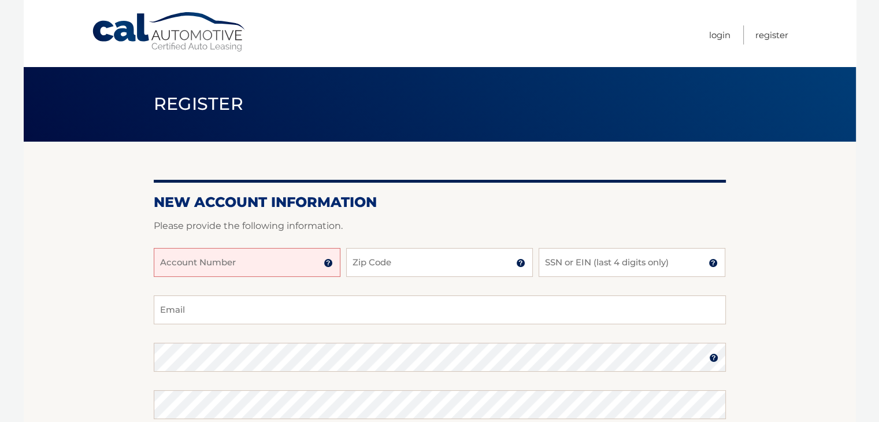
paste input "44455971954"
type input "44455971954"
click at [386, 269] on input "Zip Code" at bounding box center [439, 262] width 187 height 29
type input "08734"
type input "joe3levy@gmail.com"
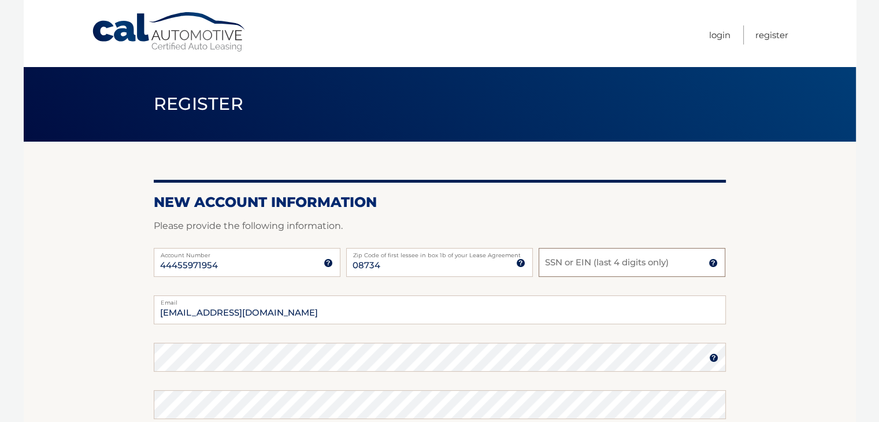
click at [574, 262] on input "SSN or EIN (last 4 digits only)" at bounding box center [632, 262] width 187 height 29
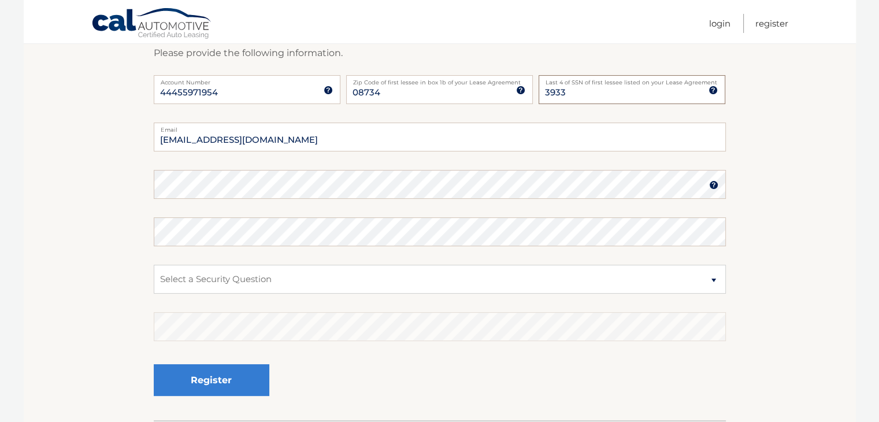
scroll to position [173, 0]
type input "3933"
click at [210, 270] on select "Select a Security Question What was the name of your elementary school? What is…" at bounding box center [440, 278] width 572 height 29
select select "1"
click at [154, 264] on select "Select a Security Question What was the name of your elementary school? What is…" at bounding box center [440, 278] width 572 height 29
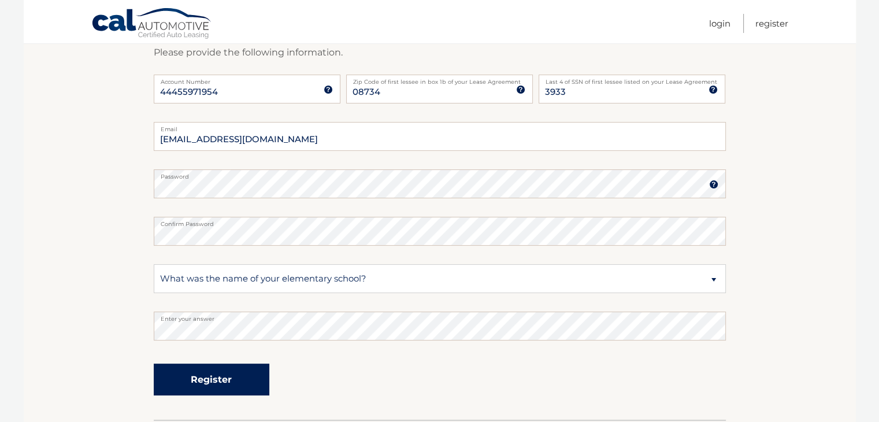
click at [233, 384] on button "Register" at bounding box center [212, 379] width 116 height 32
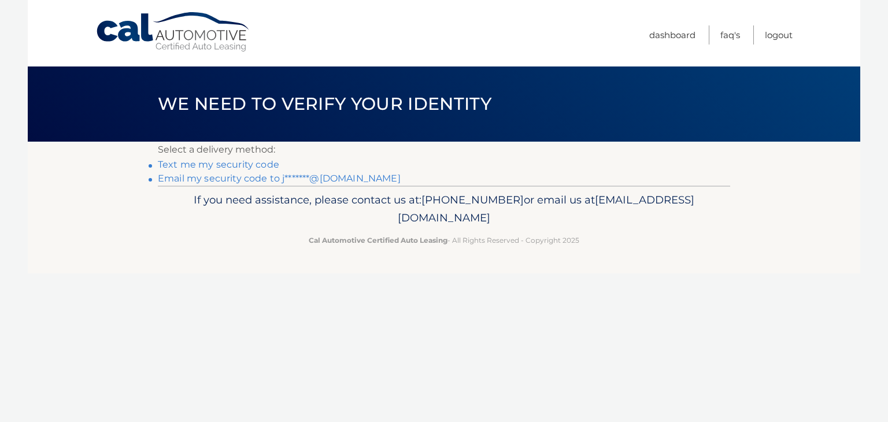
click at [213, 166] on link "Text me my security code" at bounding box center [218, 164] width 121 height 11
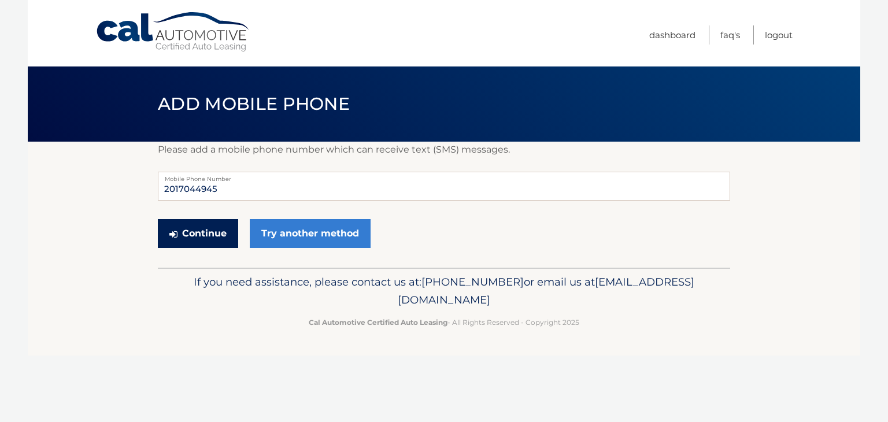
click at [213, 231] on button "Continue" at bounding box center [198, 233] width 80 height 29
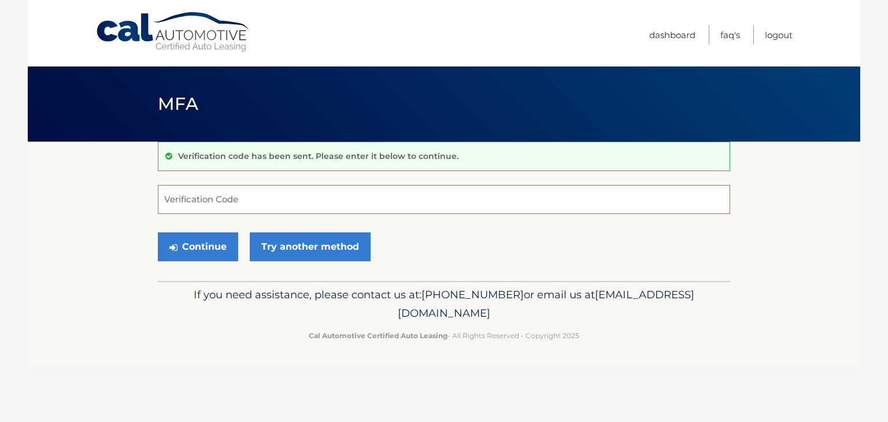
click at [229, 206] on input "Verification Code" at bounding box center [444, 199] width 572 height 29
type input "817663"
click at [199, 235] on button "Continue" at bounding box center [198, 246] width 80 height 29
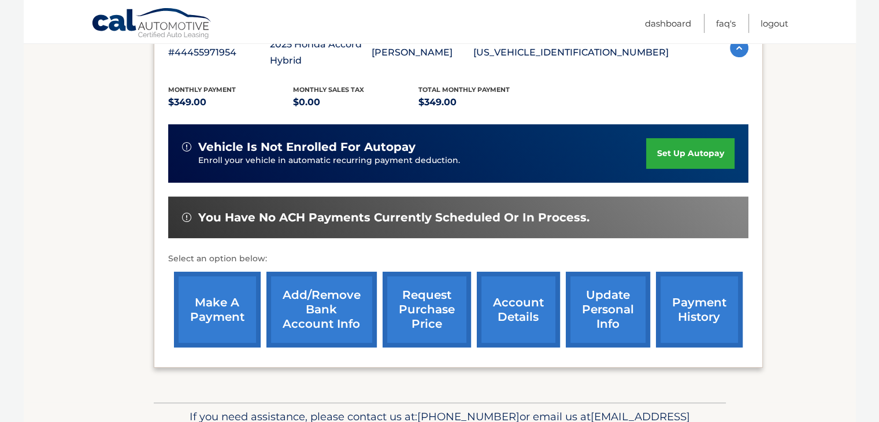
scroll to position [231, 0]
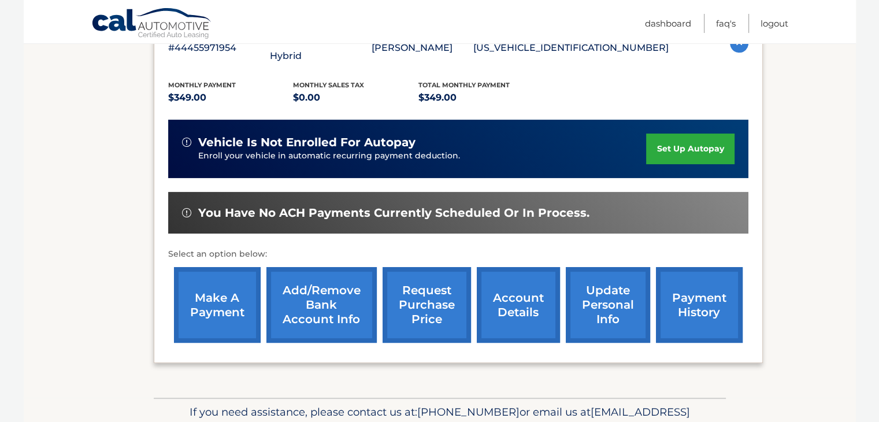
click at [229, 292] on link "make a payment" at bounding box center [217, 305] width 87 height 76
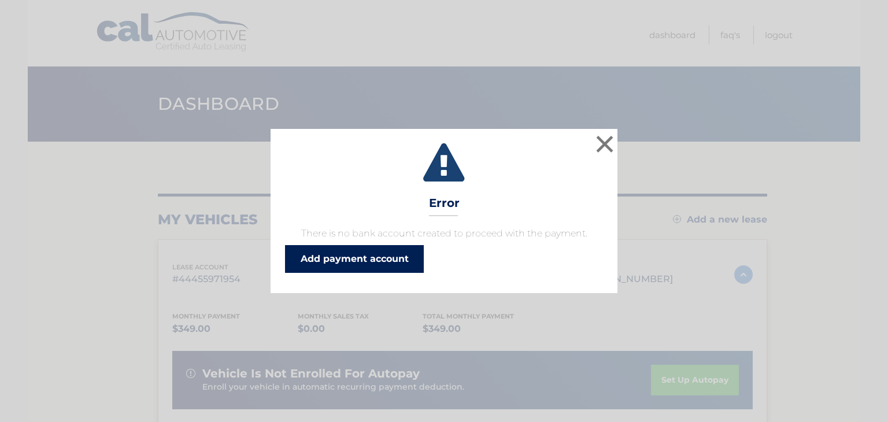
click at [337, 264] on link "Add payment account" at bounding box center [354, 259] width 139 height 28
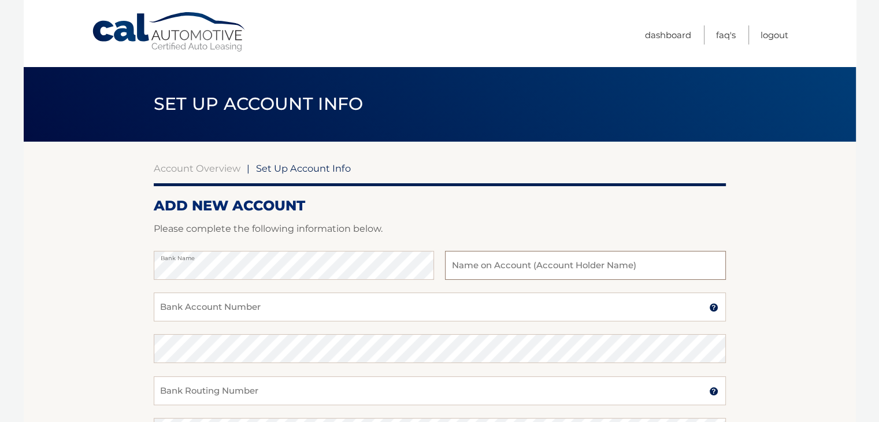
click at [490, 263] on input "text" at bounding box center [585, 265] width 280 height 29
type input "JosepLevy"
click at [219, 315] on input "Bank Account Number" at bounding box center [440, 306] width 572 height 29
type input "1841042633"
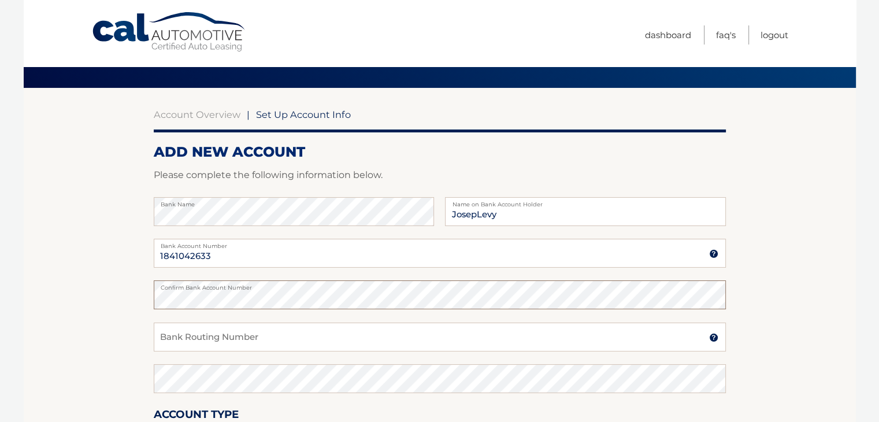
scroll to position [58, 0]
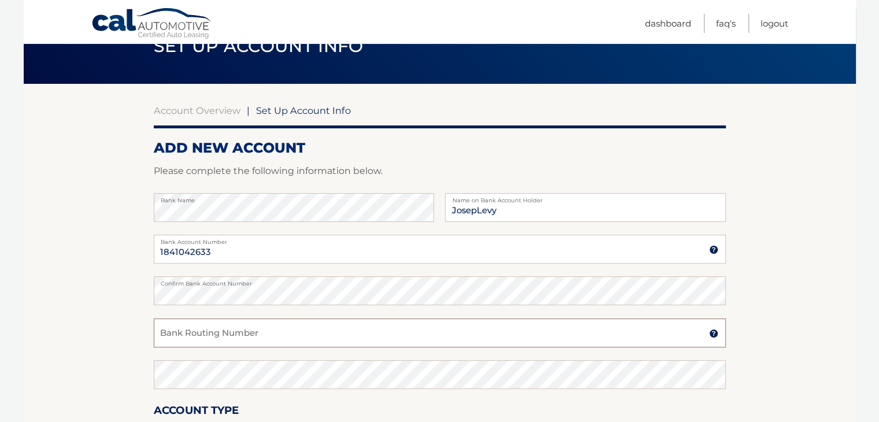
click at [210, 339] on input "Bank Routing Number" at bounding box center [440, 332] width 572 height 29
type input "231372691"
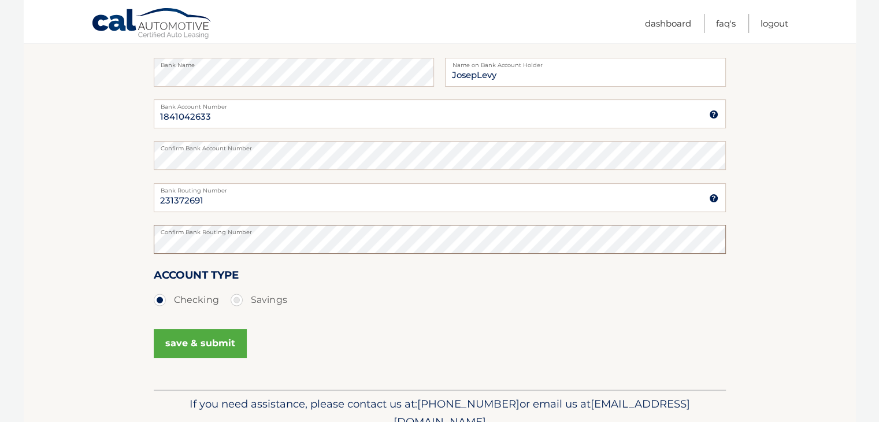
scroll to position [231, 0]
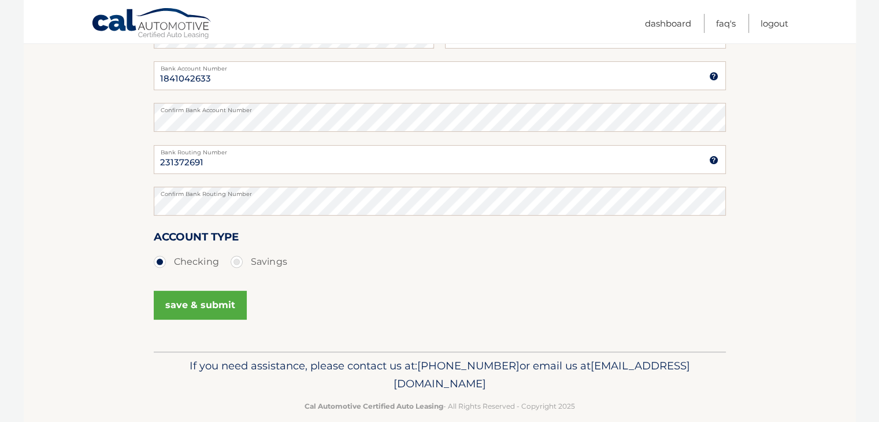
click at [195, 307] on button "save & submit" at bounding box center [200, 305] width 93 height 29
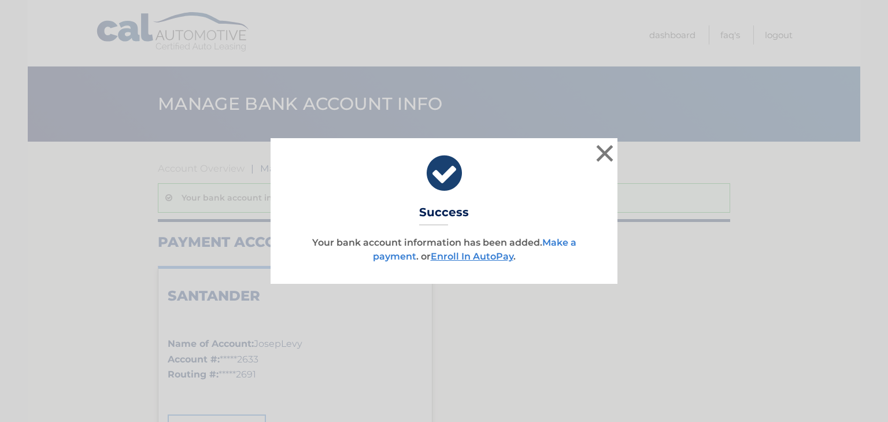
click at [394, 259] on link "Make a payment" at bounding box center [474, 249] width 203 height 25
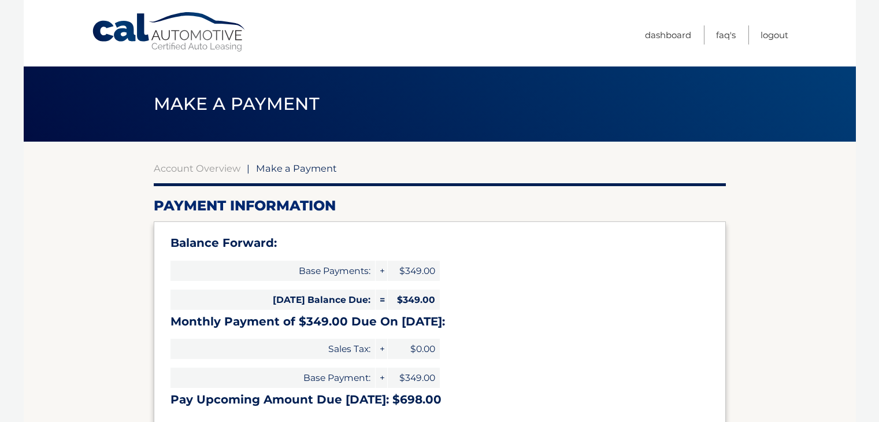
select select "MTkzYmQ3NDAtNDkxMC00NDE0LWE3ZDItZjZhMDgwMWFiMDI1"
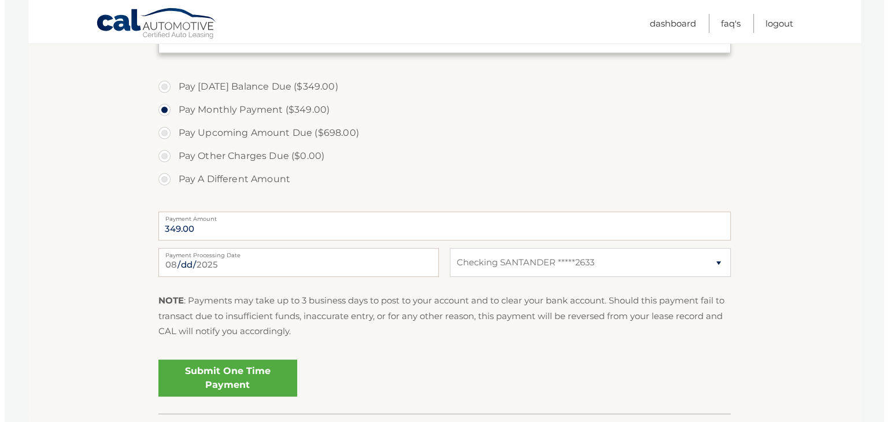
scroll to position [404, 0]
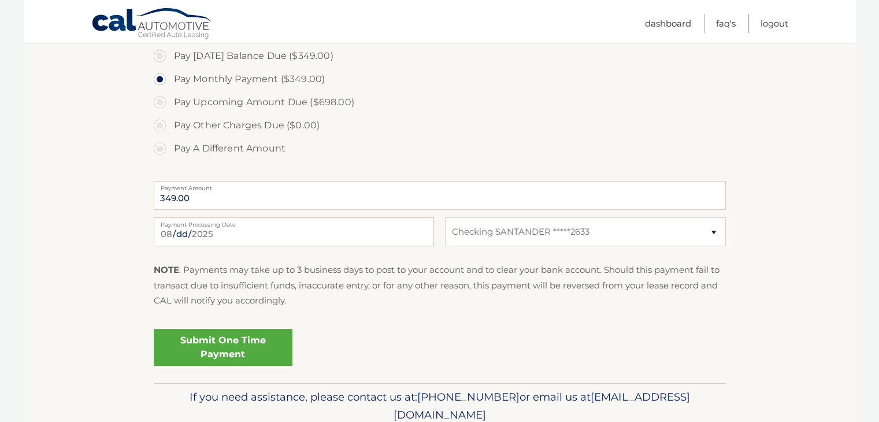
click at [208, 342] on link "Submit One Time Payment" at bounding box center [223, 347] width 139 height 37
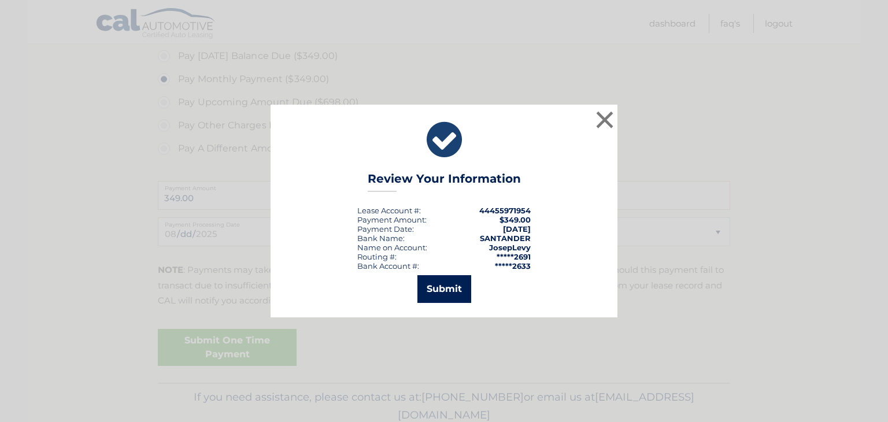
click at [447, 283] on button "Submit" at bounding box center [444, 289] width 54 height 28
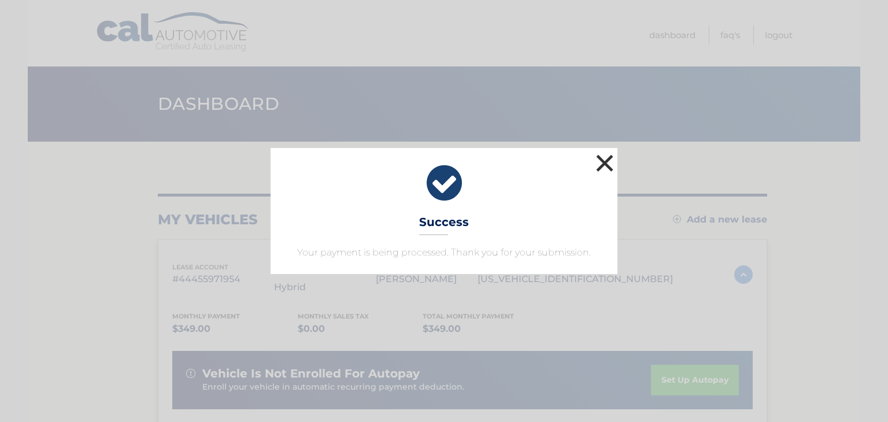
click at [601, 167] on button "×" at bounding box center [604, 162] width 23 height 23
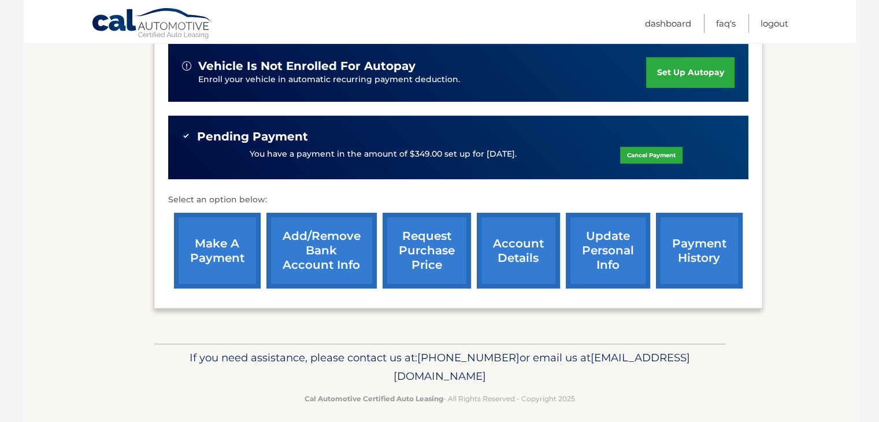
scroll to position [315, 0]
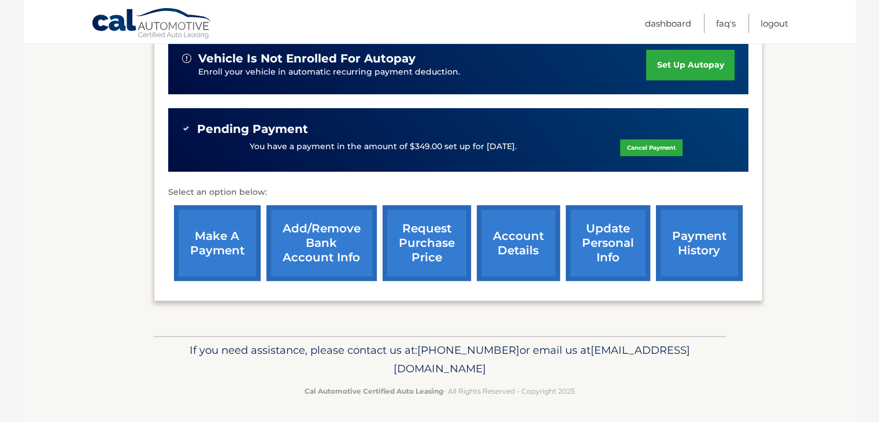
click at [681, 249] on link "payment history" at bounding box center [699, 243] width 87 height 76
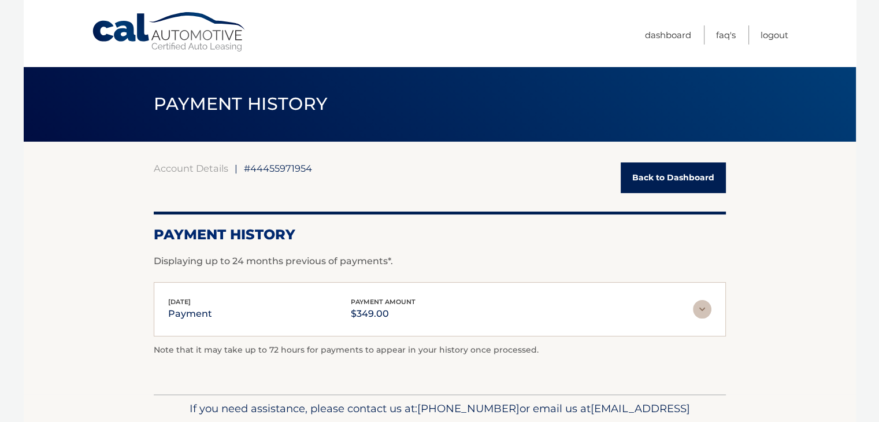
click at [702, 305] on img at bounding box center [702, 309] width 18 height 18
